Goal: Task Accomplishment & Management: Complete application form

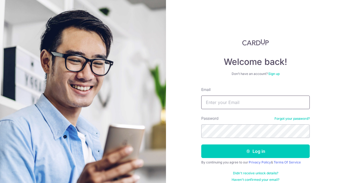
drag, startPoint x: 0, startPoint y: 0, endPoint x: 219, endPoint y: 102, distance: 241.8
click at [219, 102] on input "Email" at bounding box center [255, 103] width 109 height 14
type input "guchik47@gmail.com"
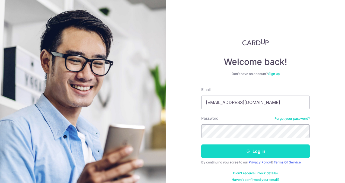
click at [227, 152] on button "Log in" at bounding box center [255, 151] width 109 height 14
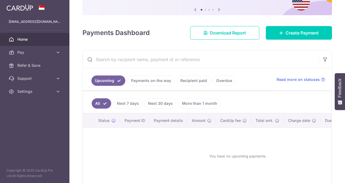
click at [152, 81] on link "Payments on the way" at bounding box center [151, 80] width 47 height 10
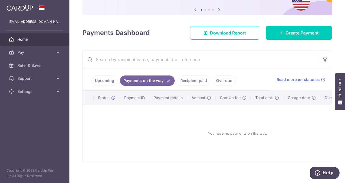
scroll to position [54, 0]
click at [192, 81] on link "Recipient paid" at bounding box center [194, 80] width 34 height 10
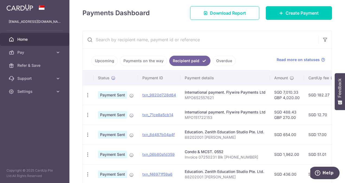
scroll to position [81, 0]
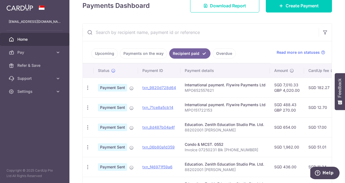
click at [26, 41] on span "Home" at bounding box center [35, 39] width 36 height 5
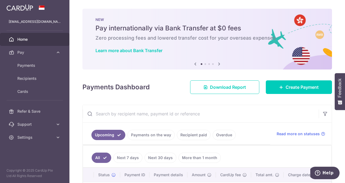
click at [26, 40] on span "Home" at bounding box center [35, 39] width 36 height 5
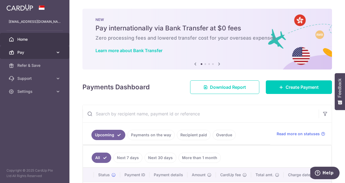
click at [30, 51] on span "Pay" at bounding box center [35, 52] width 36 height 5
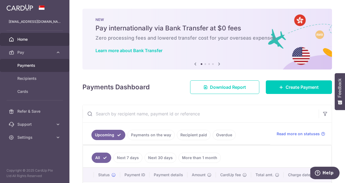
click at [31, 65] on span "Payments" at bounding box center [35, 65] width 36 height 5
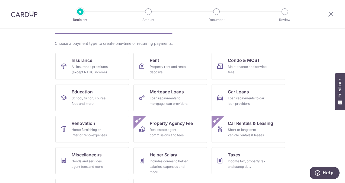
scroll to position [60, 0]
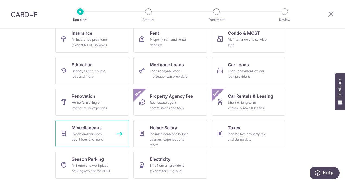
click at [80, 133] on div "Goods and services, agent fees and more" at bounding box center [91, 136] width 39 height 11
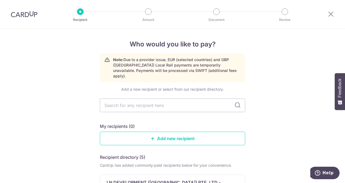
scroll to position [27, 0]
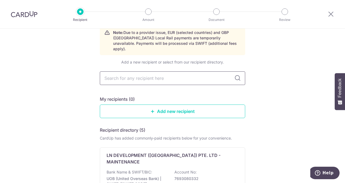
click at [146, 75] on input "text" at bounding box center [173, 78] width 146 height 14
type input "hsbc"
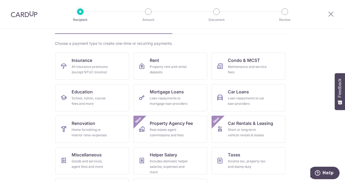
scroll to position [33, 0]
click at [253, 96] on div "Loan repayments to car loan providers" at bounding box center [247, 101] width 39 height 11
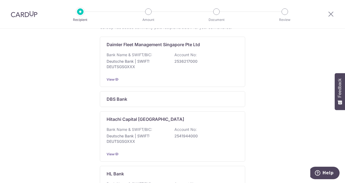
scroll to position [136, 0]
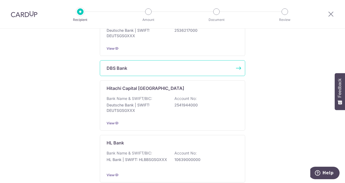
click at [130, 70] on div "DBS Bank" at bounding box center [169, 68] width 125 height 7
